Goal: Find specific page/section: Find specific page/section

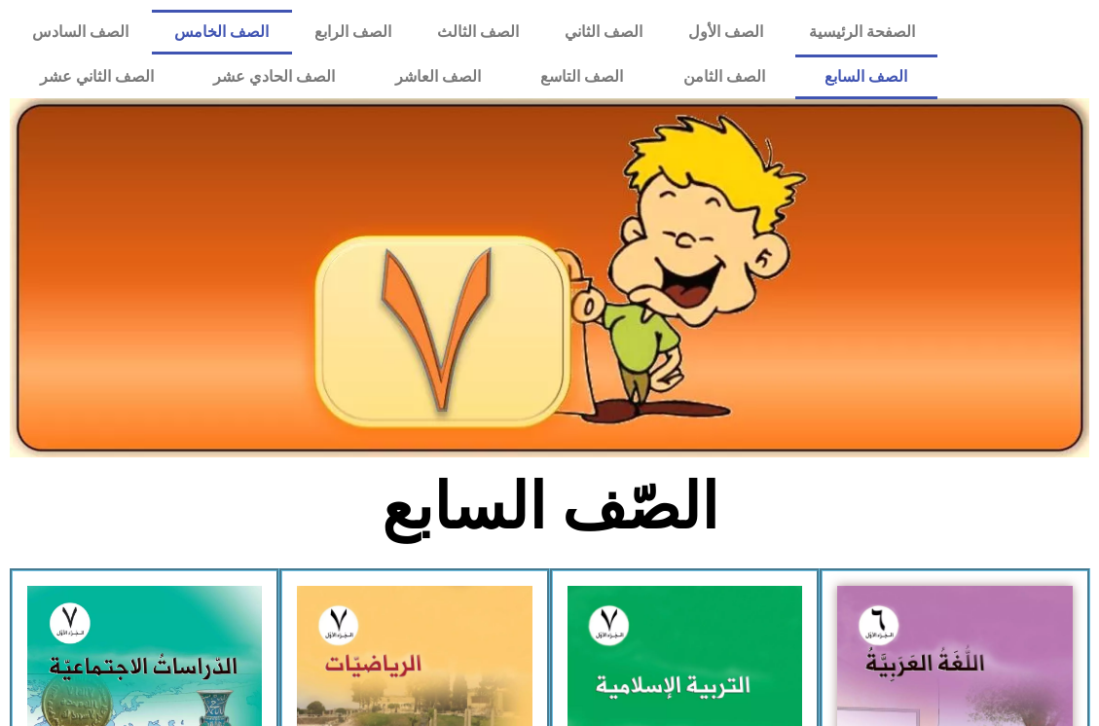
click at [261, 28] on link "الصف الخامس" at bounding box center [222, 32] width 140 height 45
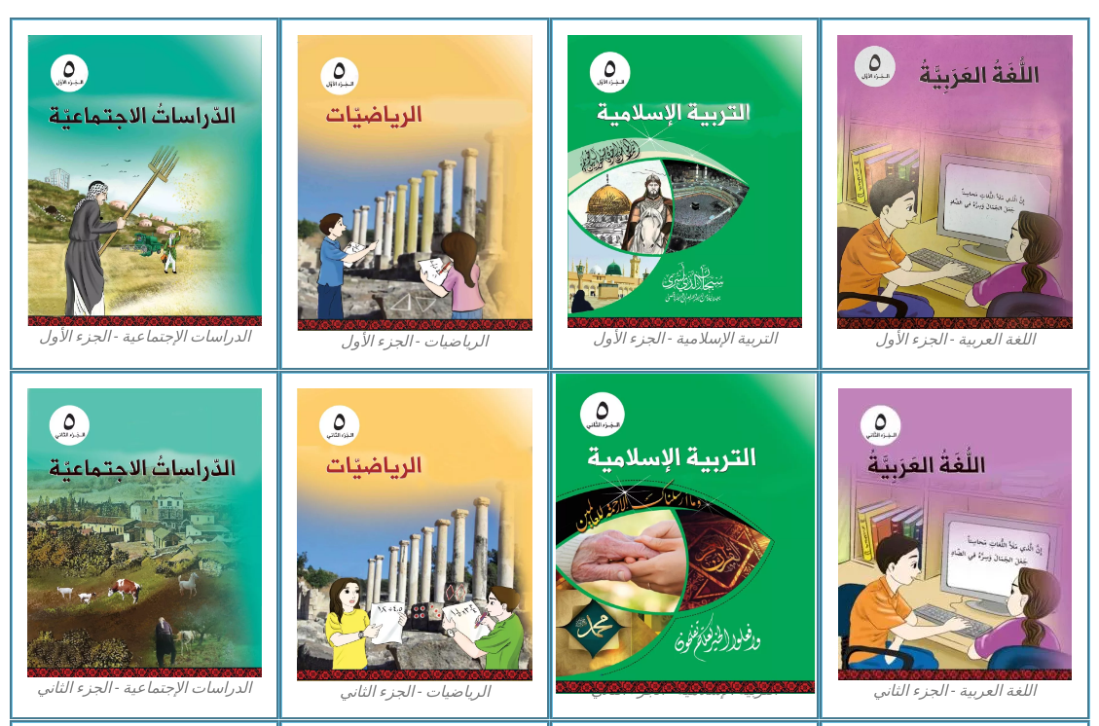
scroll to position [584, 0]
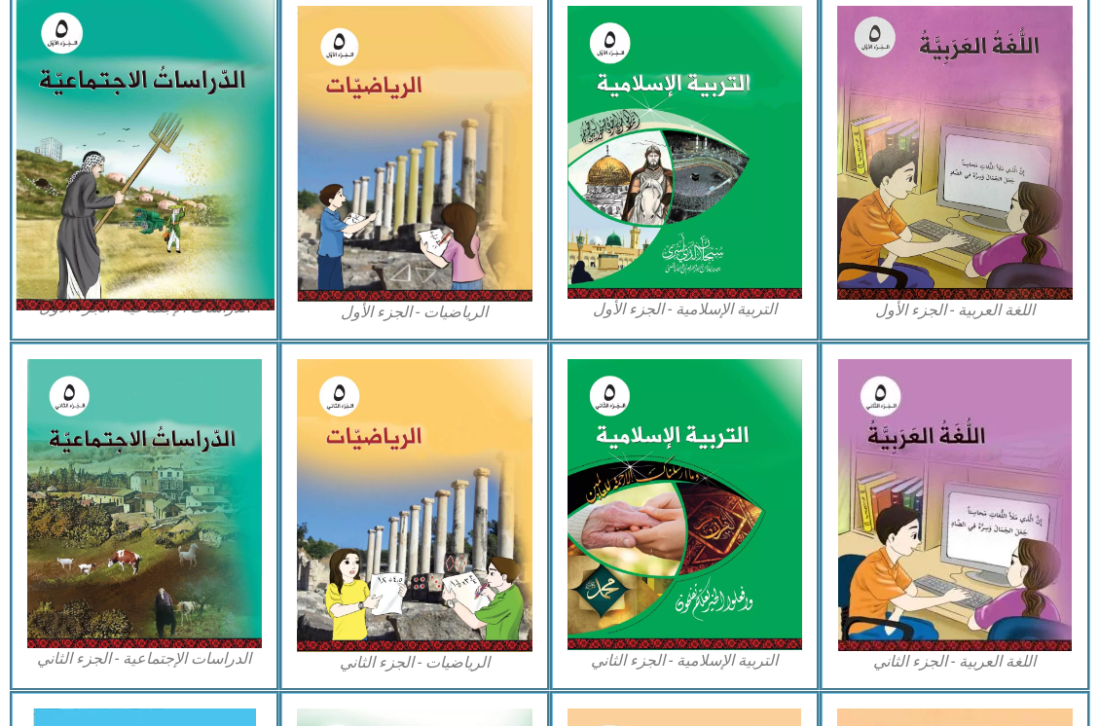
click at [140, 145] on img at bounding box center [144, 151] width 259 height 319
click at [180, 172] on img at bounding box center [144, 151] width 259 height 319
click at [128, 164] on img at bounding box center [144, 151] width 259 height 319
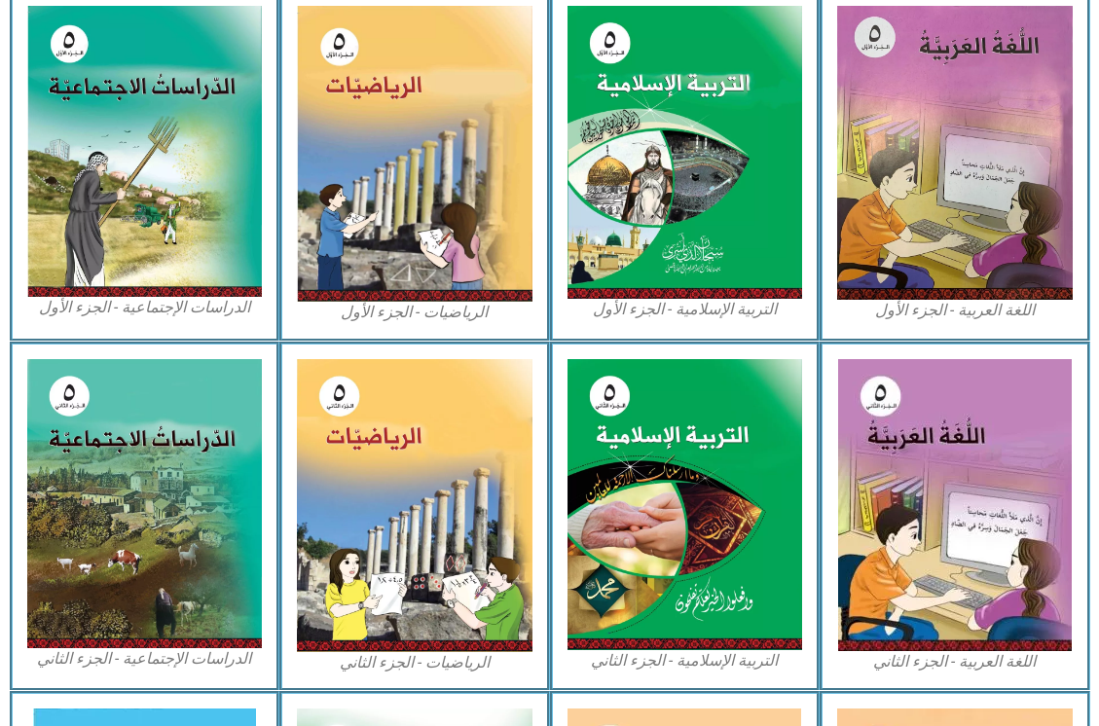
click at [156, 303] on figcaption "الدراسات الإجتماعية - الجزء الأول​" at bounding box center [145, 307] width 236 height 21
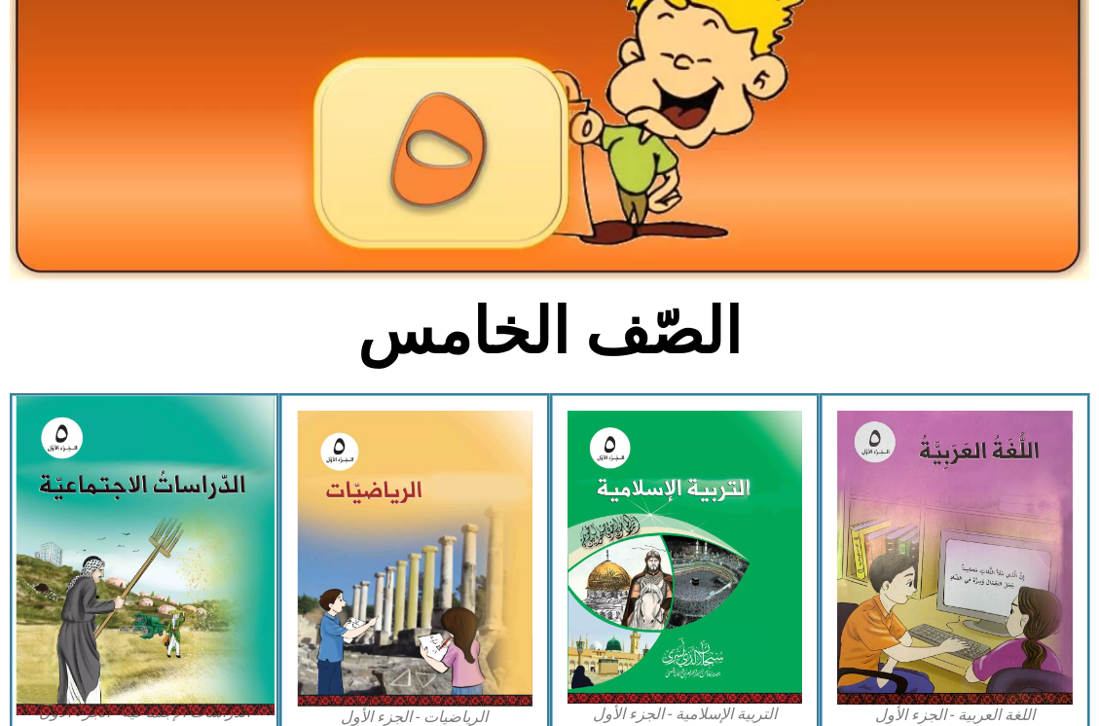
scroll to position [97, 0]
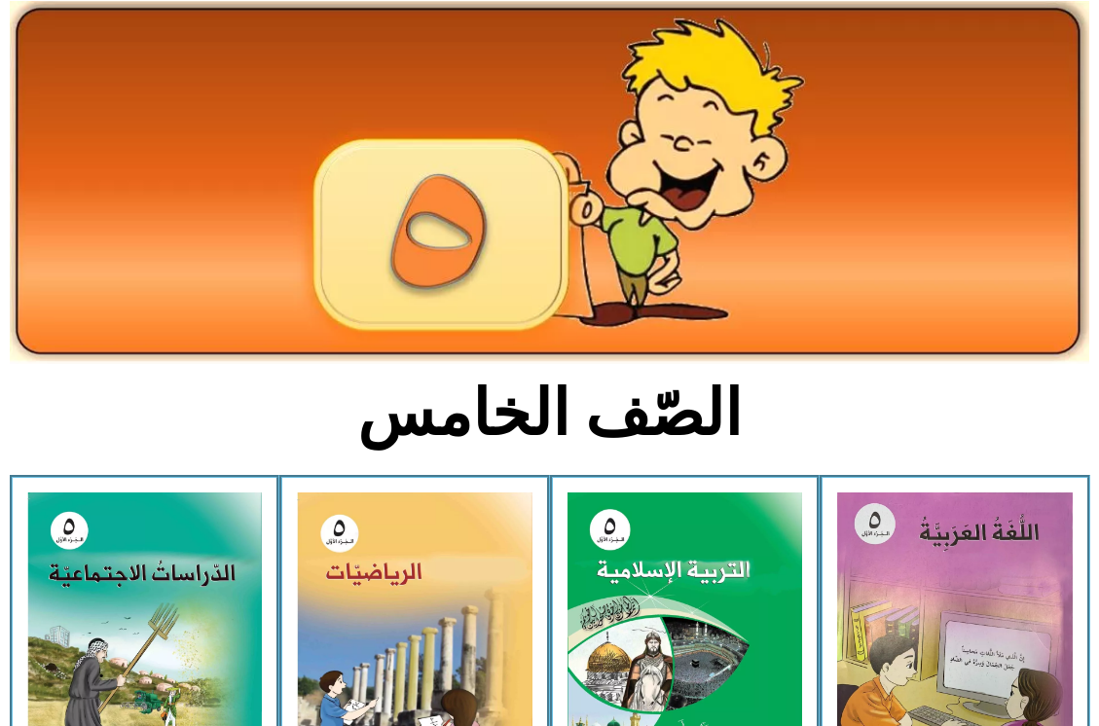
drag, startPoint x: 594, startPoint y: 131, endPoint x: 593, endPoint y: 142, distance: 10.7
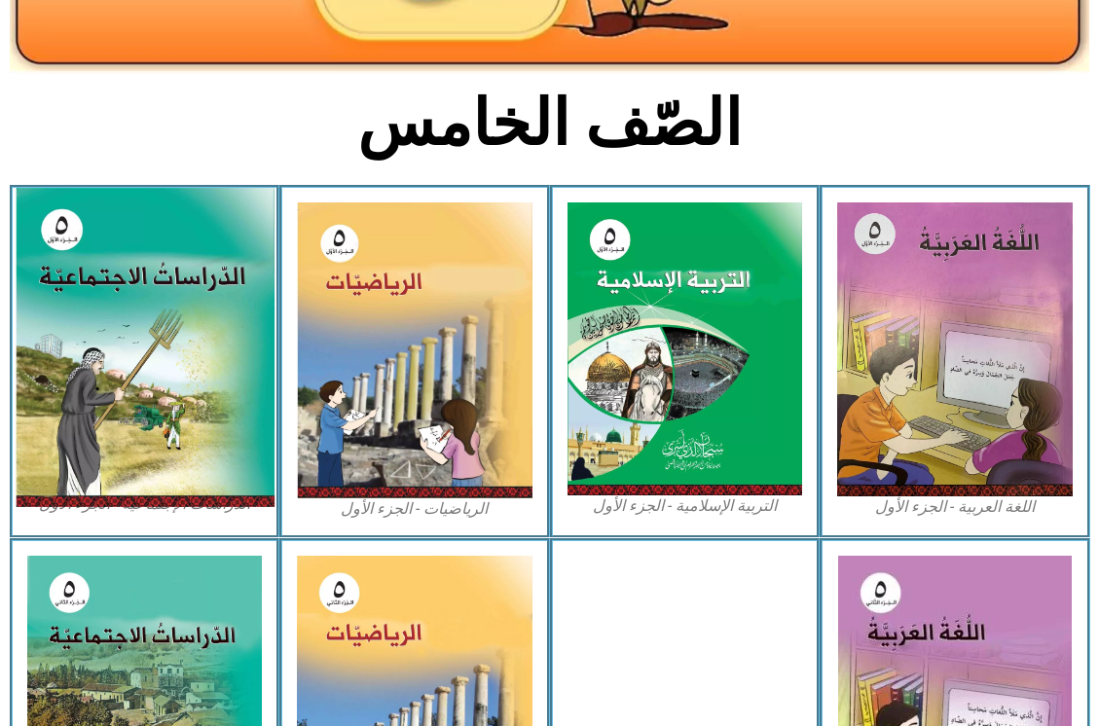
scroll to position [389, 0]
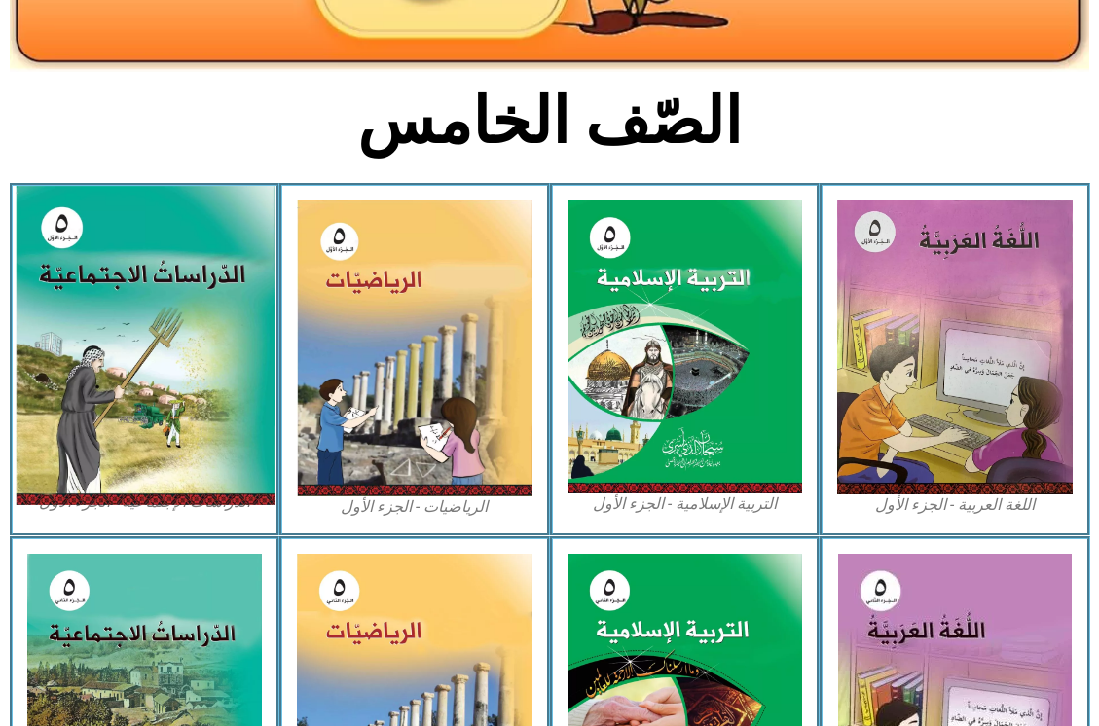
drag, startPoint x: 138, startPoint y: 363, endPoint x: 167, endPoint y: 381, distance: 34.0
click at [138, 362] on img at bounding box center [144, 346] width 259 height 319
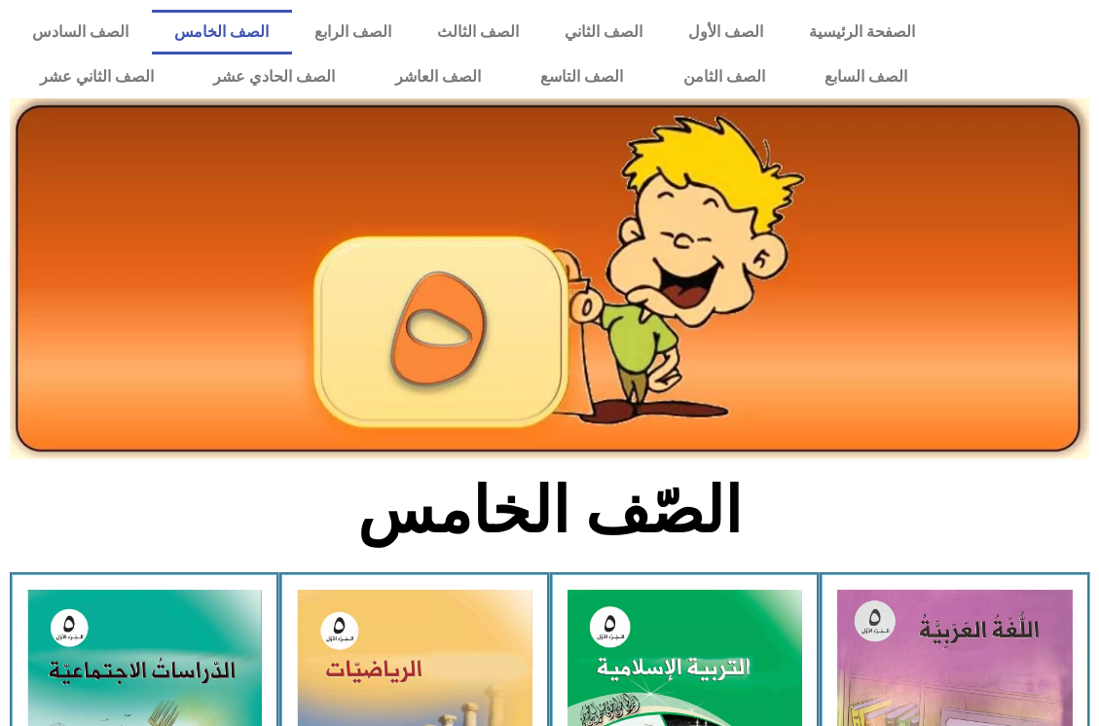
scroll to position [389, 0]
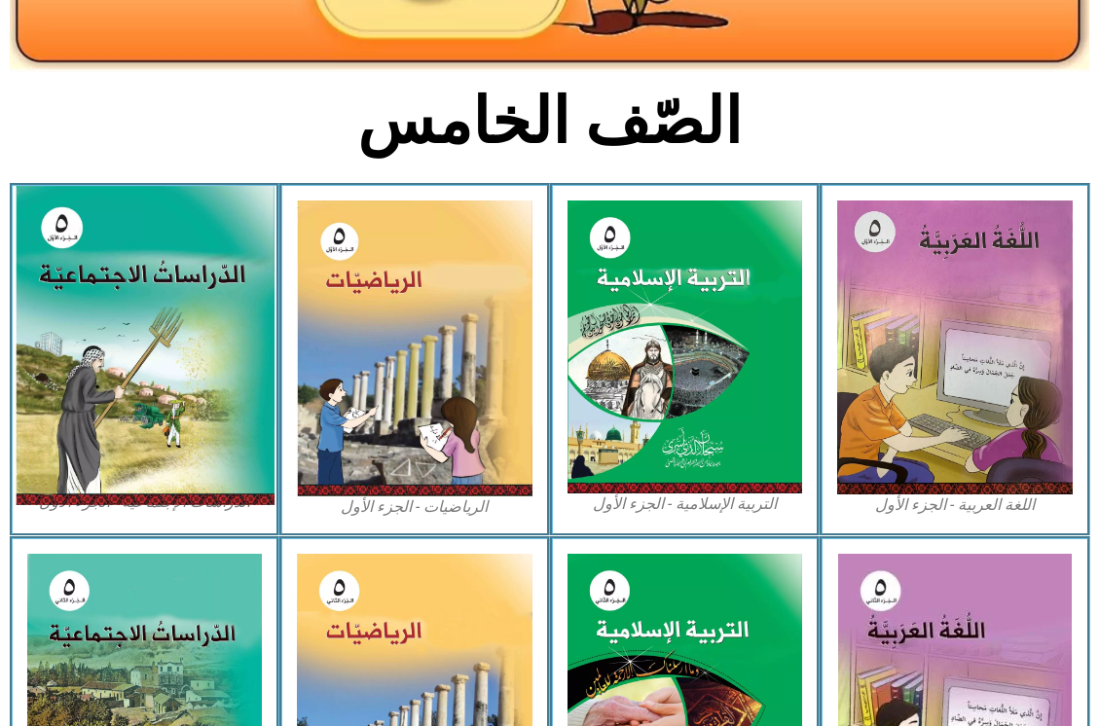
click at [81, 329] on img at bounding box center [144, 346] width 259 height 319
click at [198, 335] on img at bounding box center [144, 346] width 259 height 319
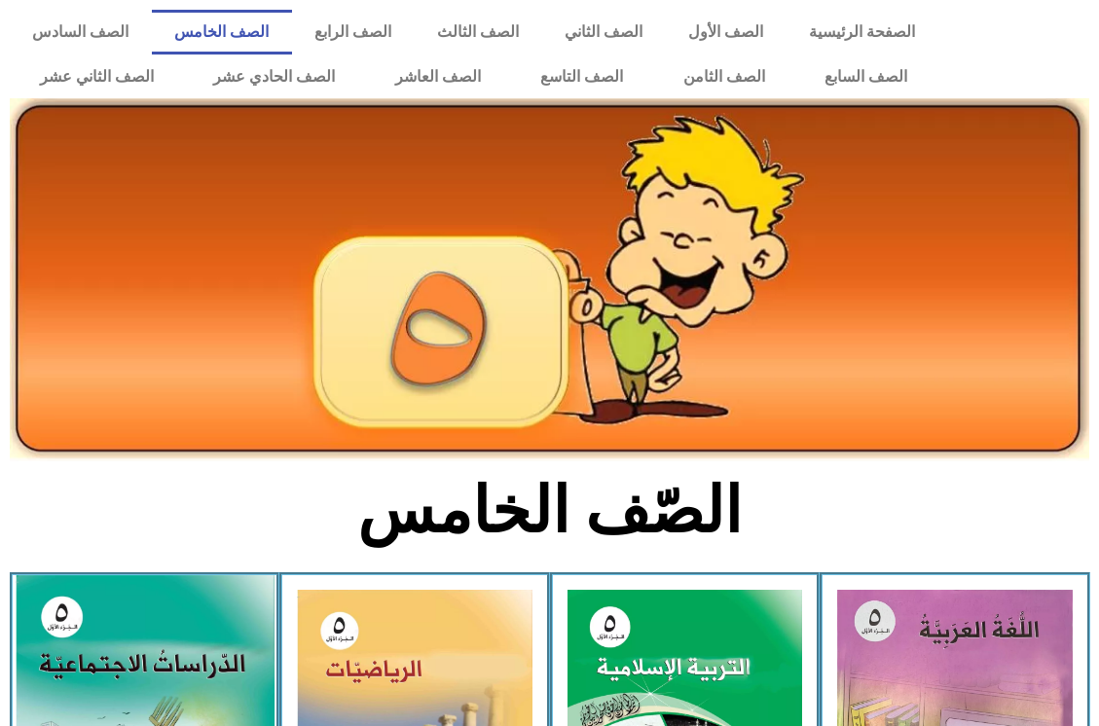
click at [195, 679] on img at bounding box center [144, 735] width 259 height 319
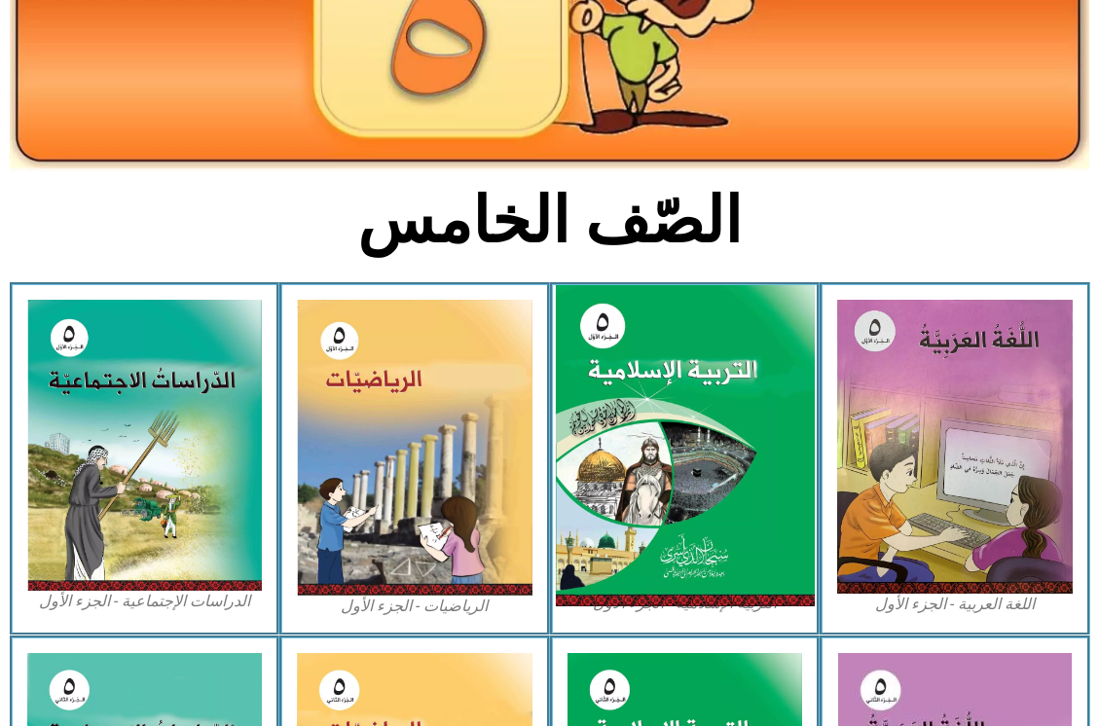
scroll to position [292, 0]
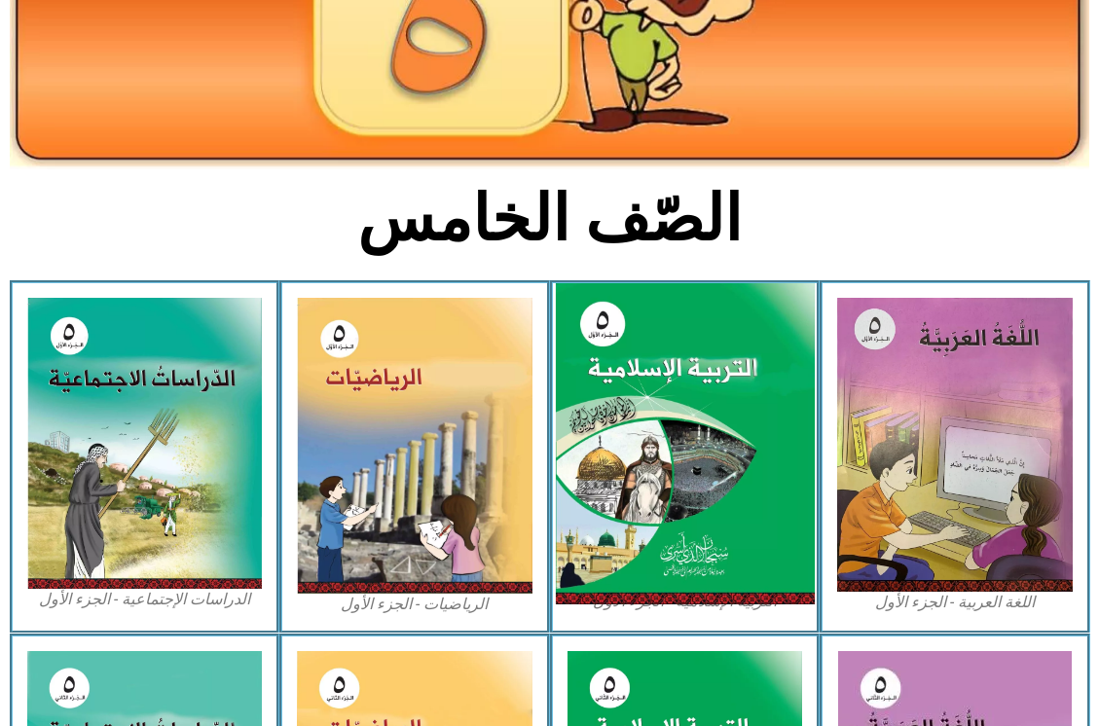
click at [674, 517] on img at bounding box center [684, 444] width 259 height 322
click at [618, 537] on img at bounding box center [684, 444] width 259 height 322
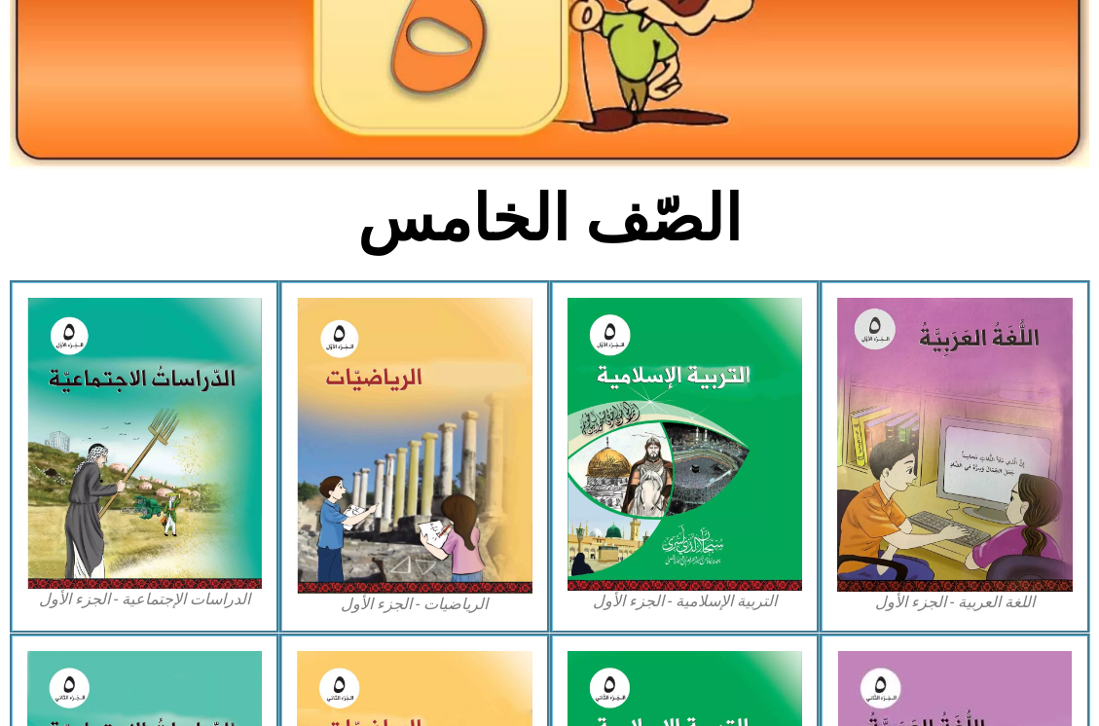
drag, startPoint x: 712, startPoint y: 604, endPoint x: 694, endPoint y: 570, distance: 38.8
click at [713, 603] on figcaption "التربية الإسلامية - الجزء الأول" at bounding box center [685, 601] width 236 height 21
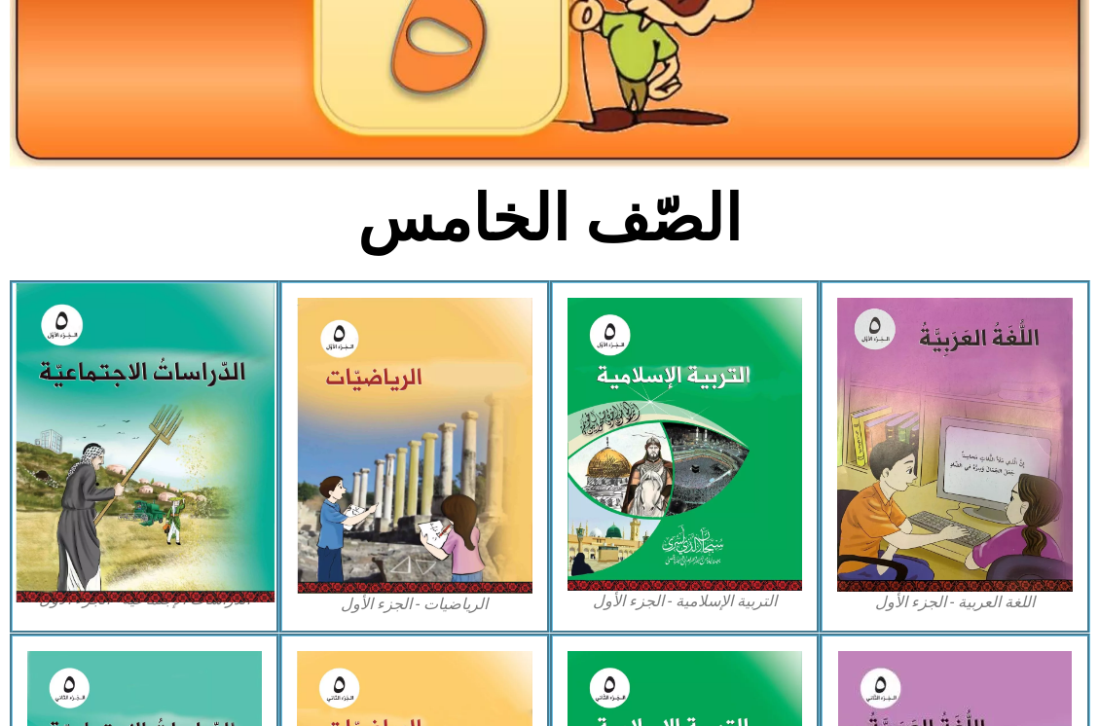
click at [70, 483] on img at bounding box center [144, 443] width 259 height 319
